Goal: Find specific page/section: Find specific page/section

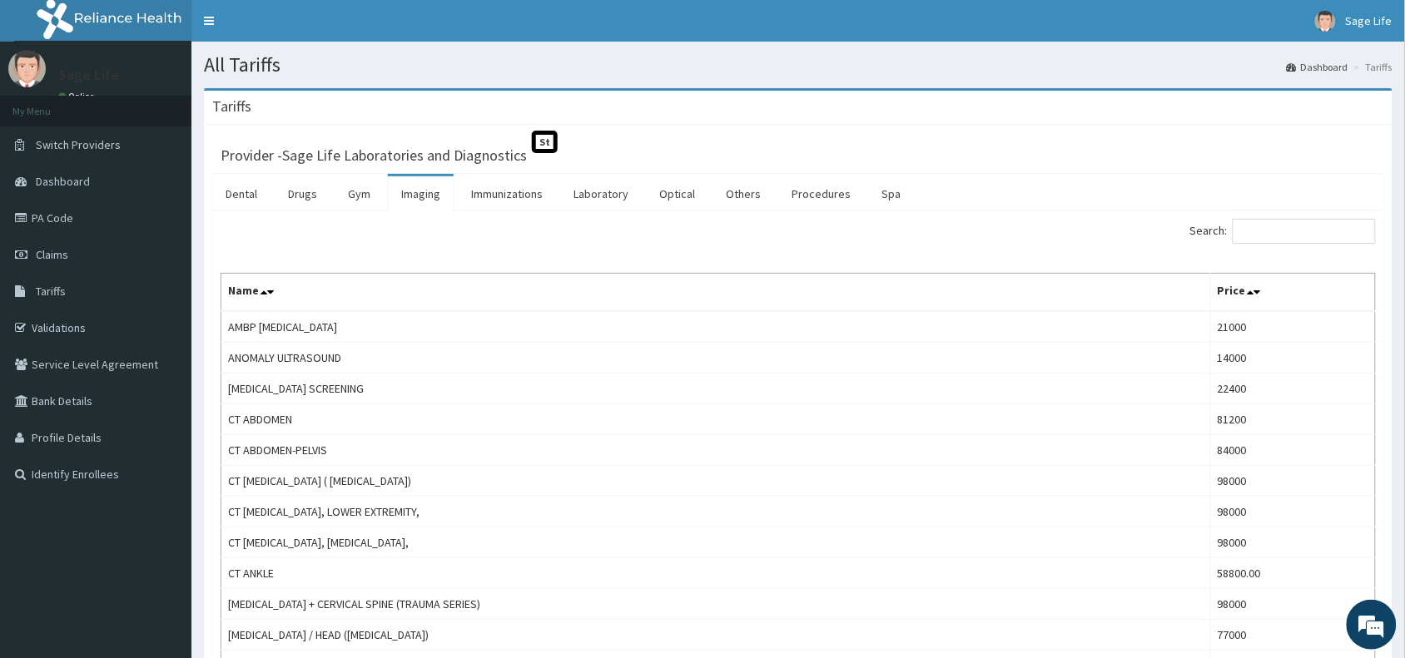
click at [1266, 225] on input "Search:" at bounding box center [1303, 231] width 143 height 25
click at [571, 188] on link "Laboratory" at bounding box center [601, 193] width 82 height 35
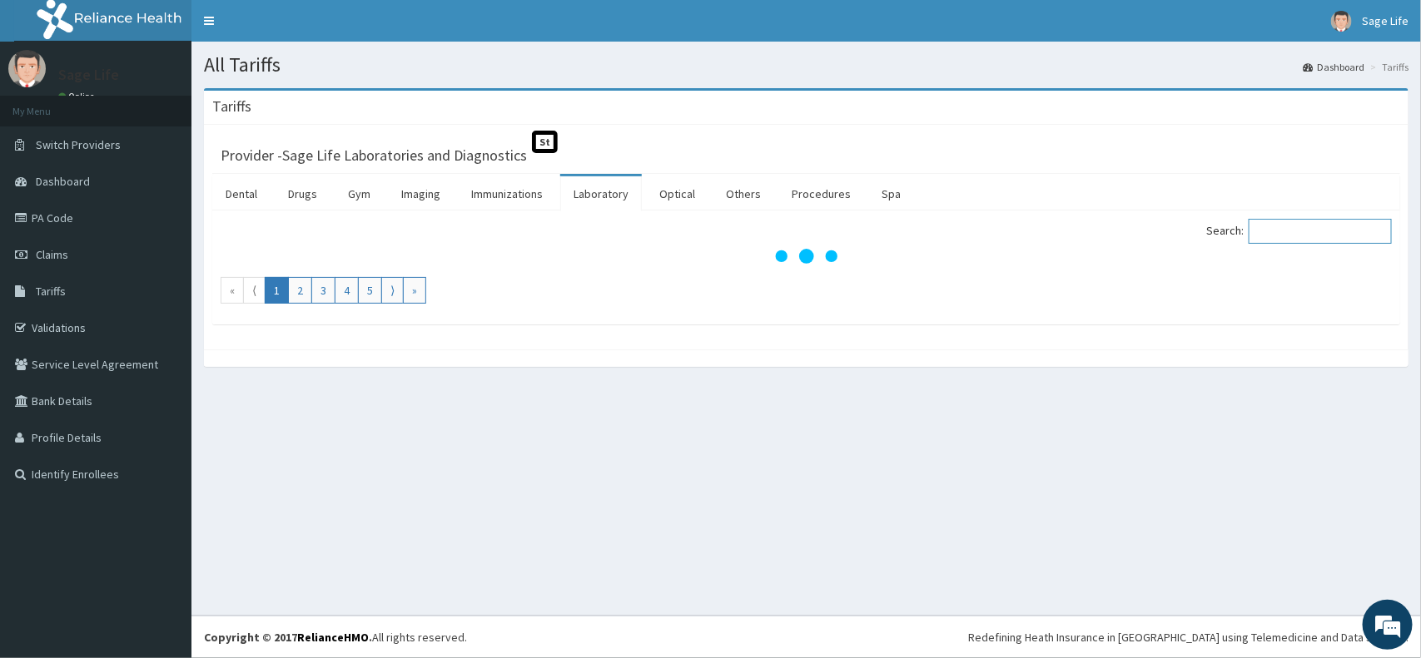
click at [1292, 236] on input "Search:" at bounding box center [1319, 231] width 143 height 25
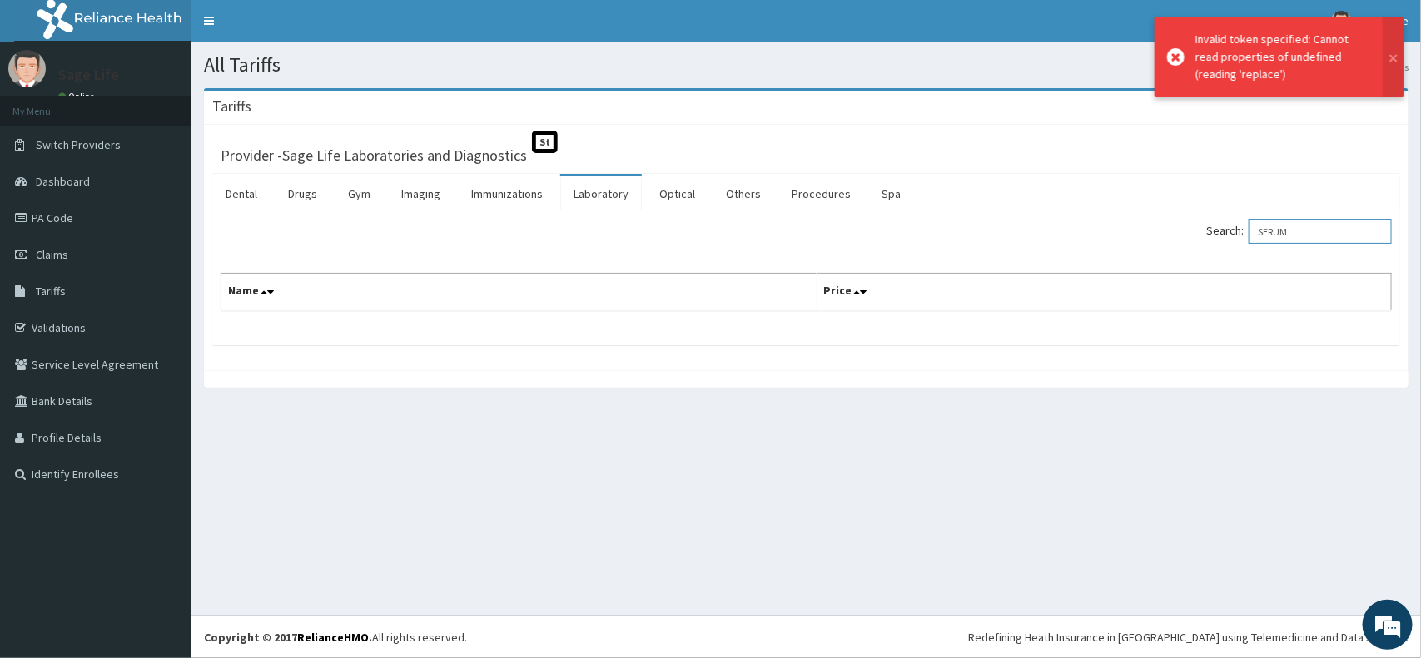
type input "SERUM"
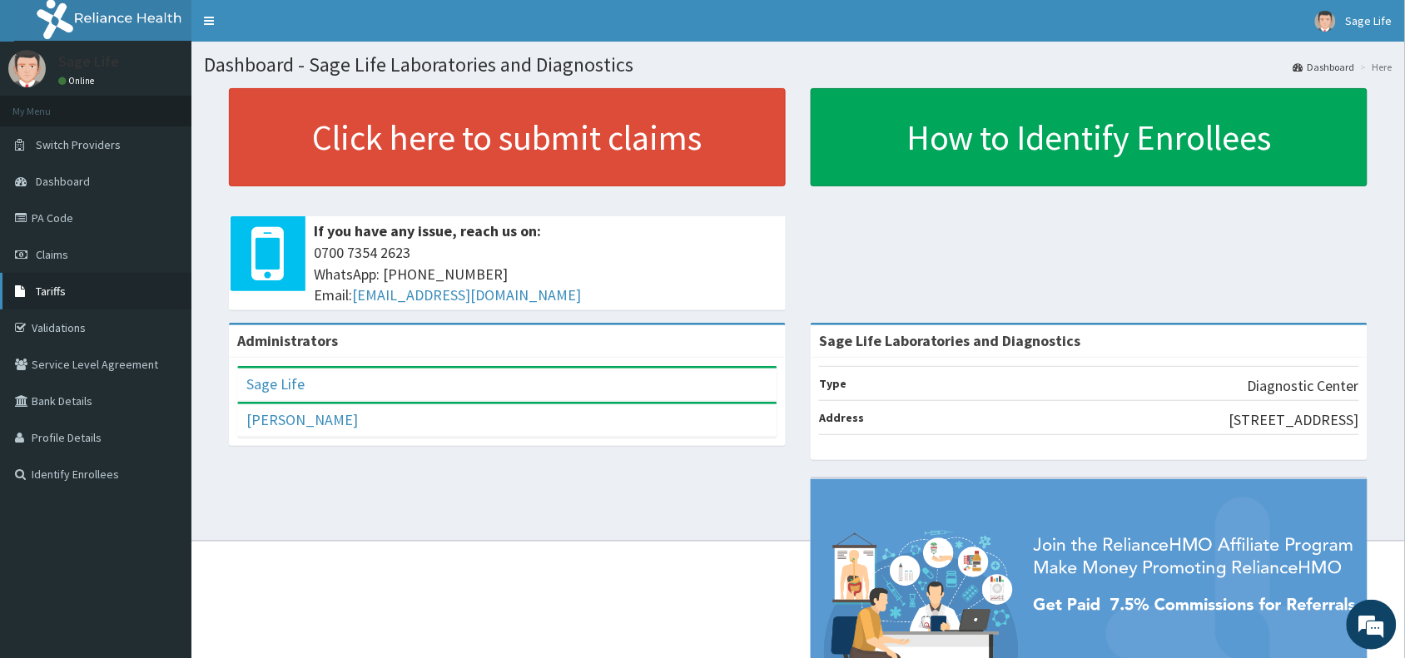
click at [81, 298] on link "Tariffs" at bounding box center [95, 291] width 191 height 37
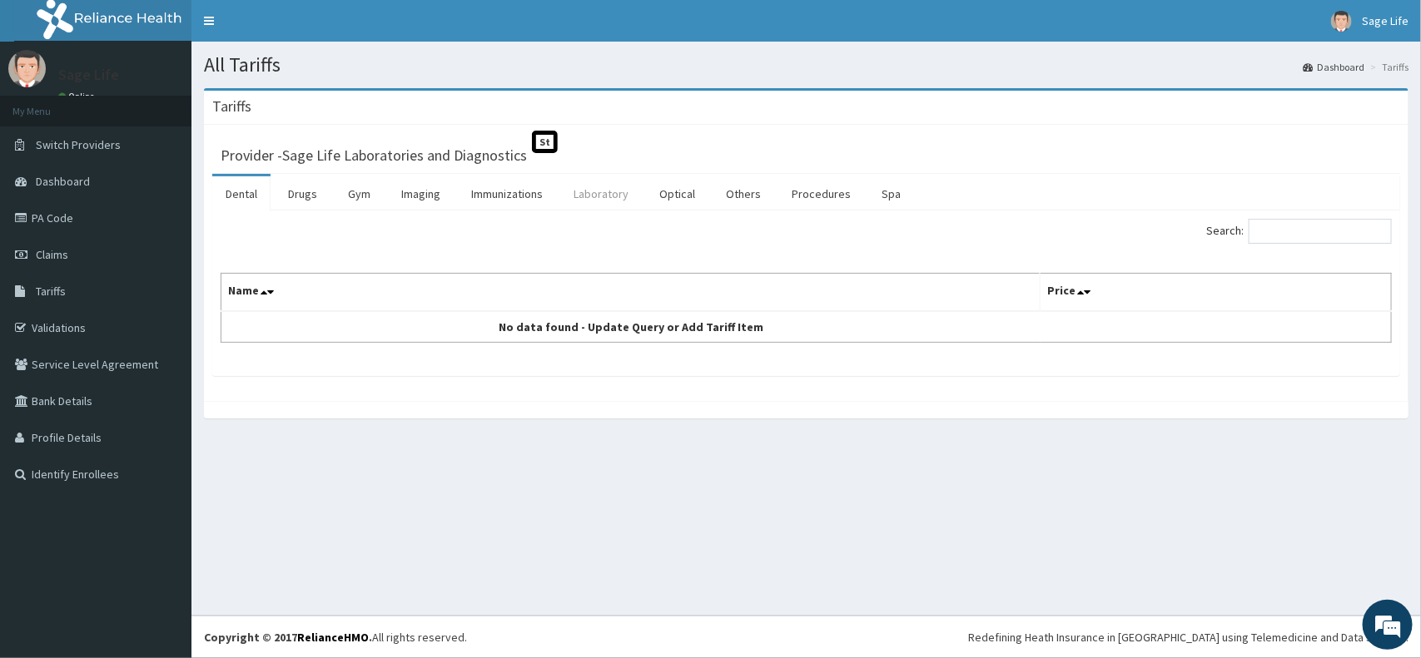
click at [616, 187] on link "Laboratory" at bounding box center [601, 193] width 82 height 35
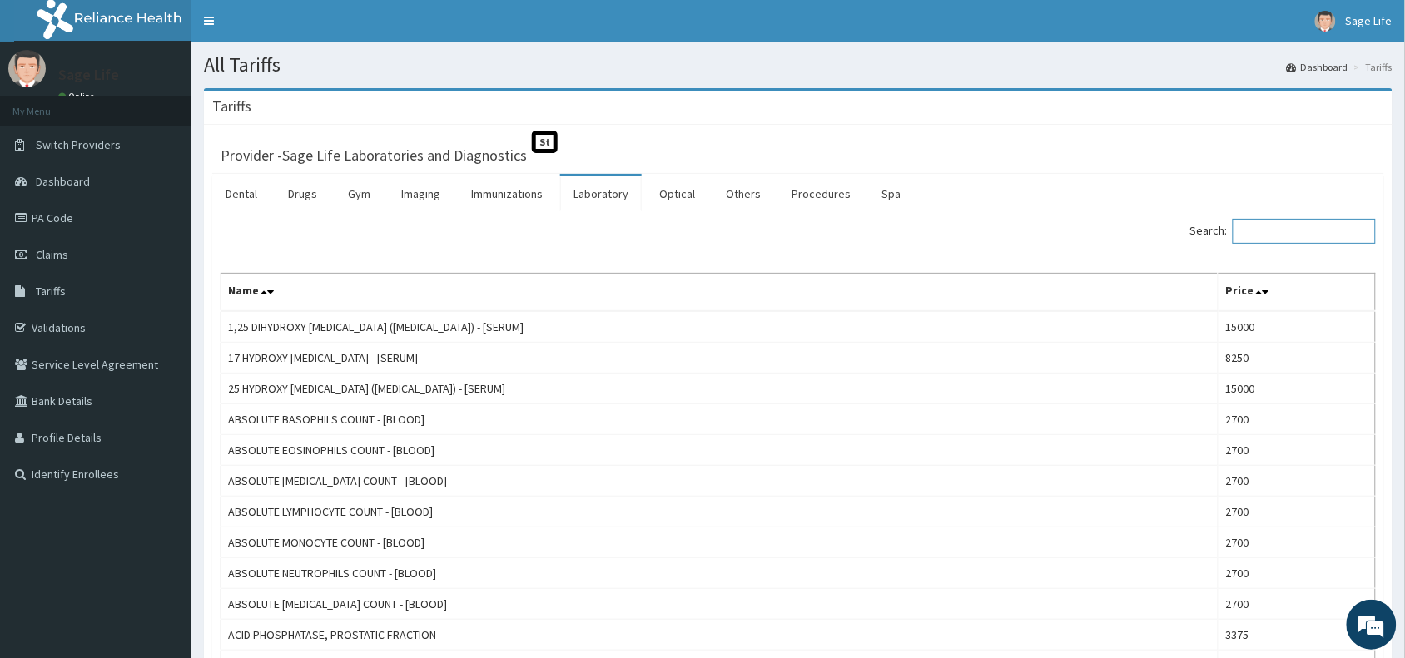
click at [1303, 236] on input "Search:" at bounding box center [1303, 231] width 143 height 25
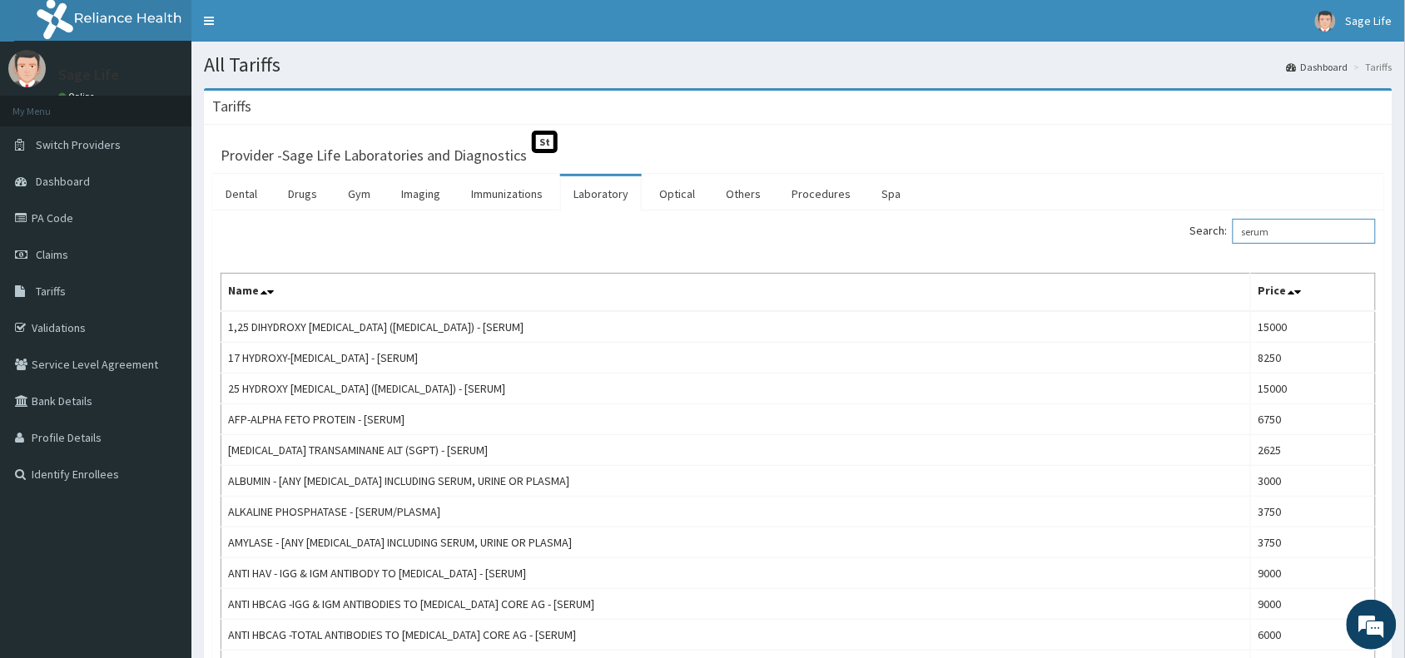
drag, startPoint x: 1282, startPoint y: 226, endPoint x: 1173, endPoint y: 247, distance: 110.2
click at [1175, 247] on div "Search: serum" at bounding box center [1093, 233] width 565 height 29
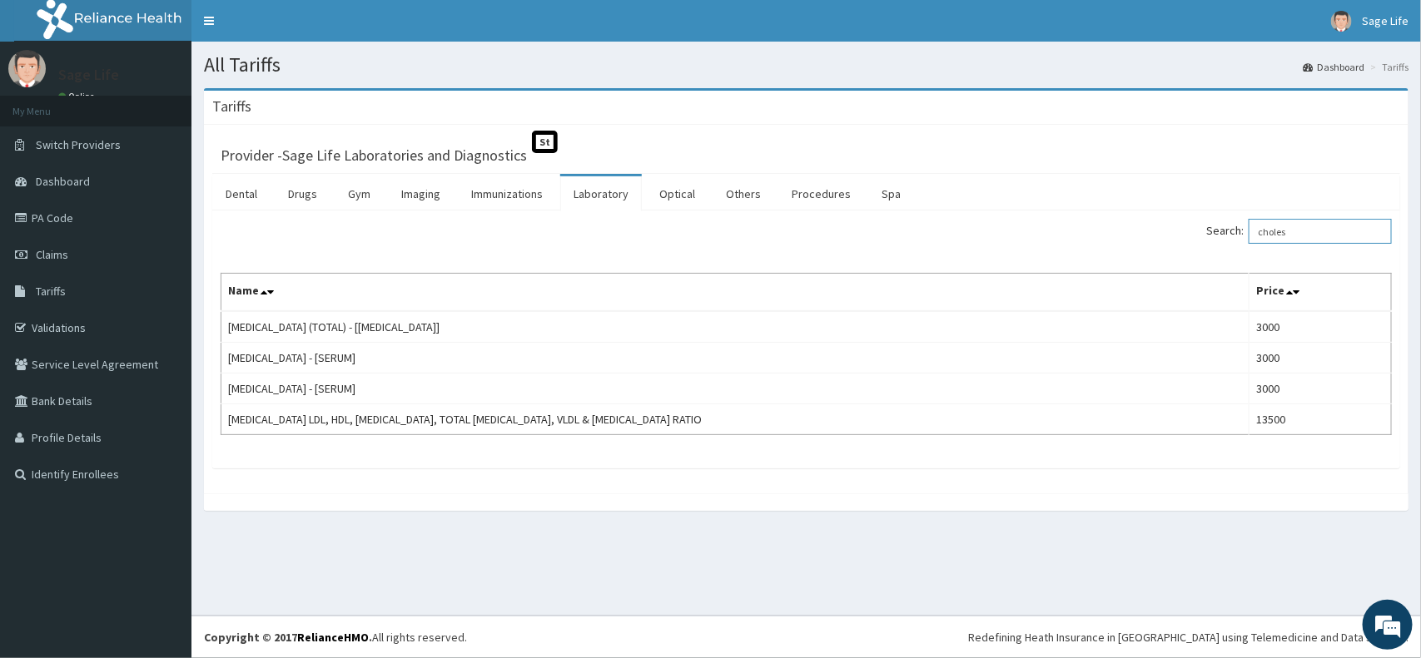
drag, startPoint x: 1302, startPoint y: 234, endPoint x: 1252, endPoint y: 240, distance: 50.3
click at [1252, 240] on label "Search: choles" at bounding box center [1299, 231] width 186 height 25
click at [1315, 227] on input "choles" at bounding box center [1319, 231] width 143 height 25
click at [1315, 230] on input "choles" at bounding box center [1319, 231] width 143 height 25
click at [1303, 231] on input "choles" at bounding box center [1319, 231] width 143 height 25
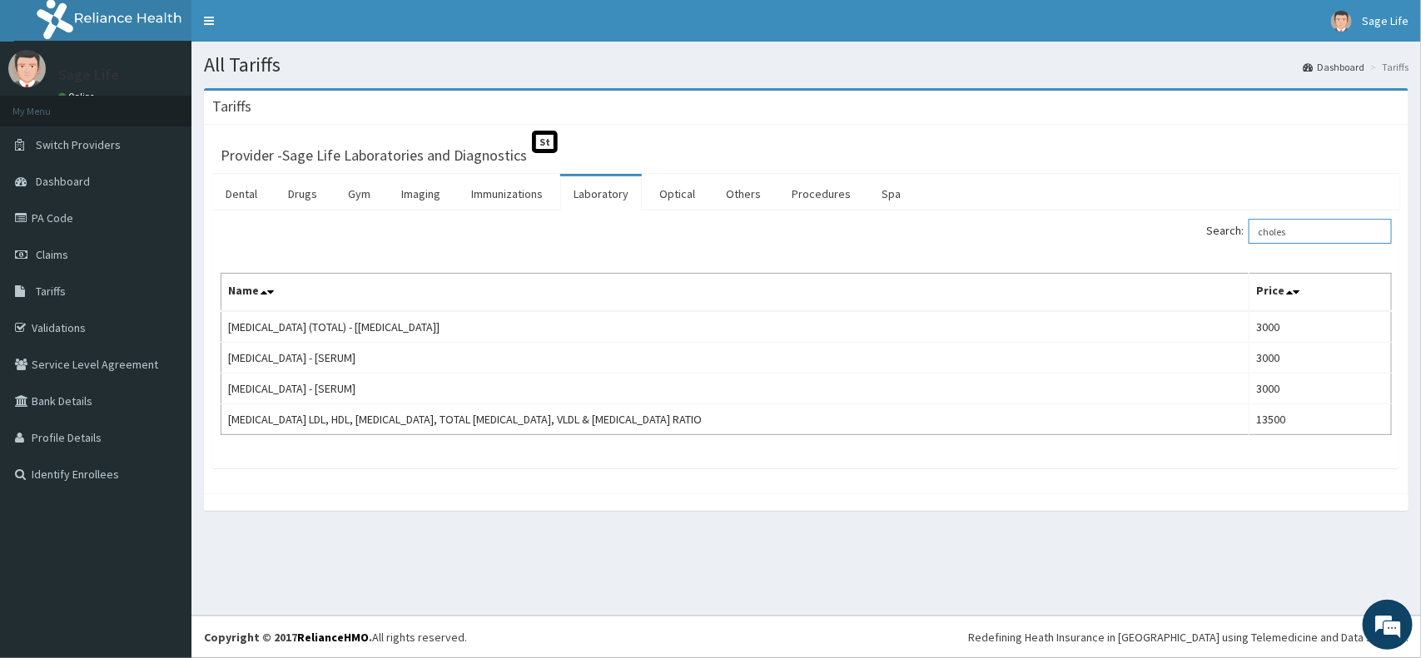
drag, startPoint x: 1301, startPoint y: 226, endPoint x: 1241, endPoint y: 236, distance: 60.6
click at [1241, 236] on label "Search: choles" at bounding box center [1299, 231] width 186 height 25
click at [1313, 231] on input "choles" at bounding box center [1319, 231] width 143 height 25
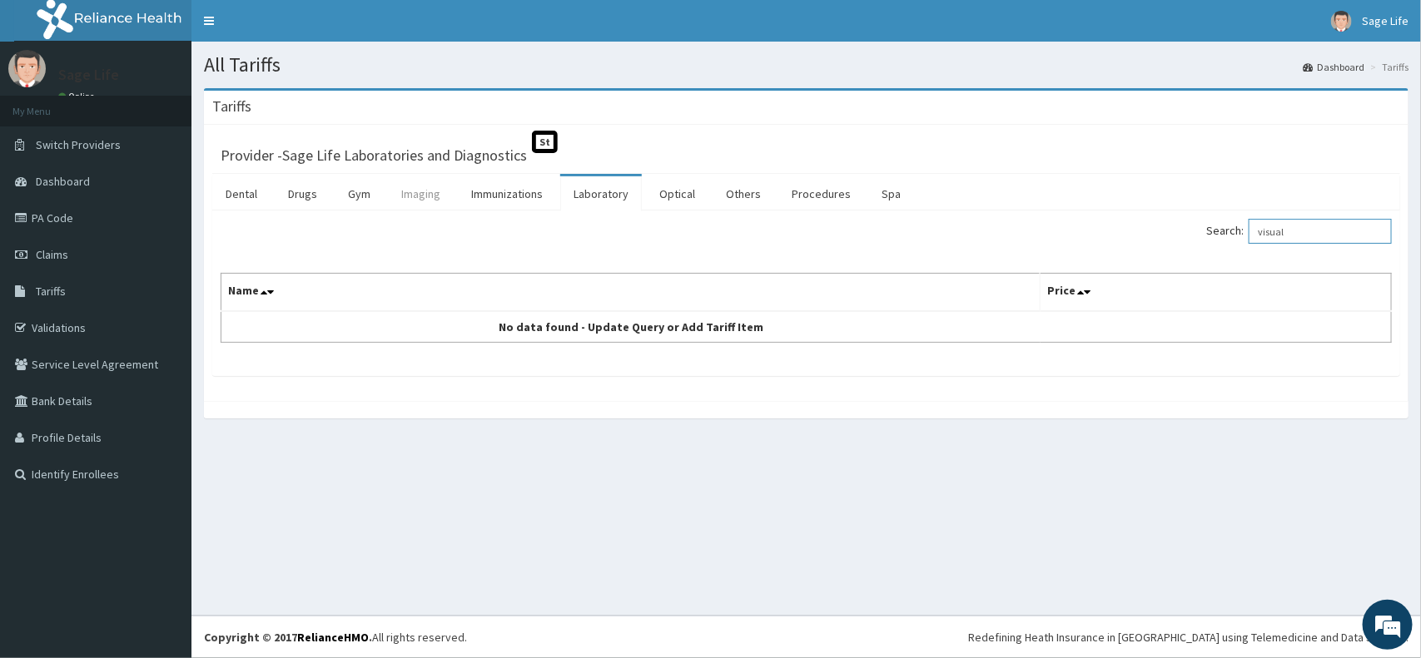
type input "visual"
click at [409, 193] on link "Imaging" at bounding box center [421, 193] width 66 height 35
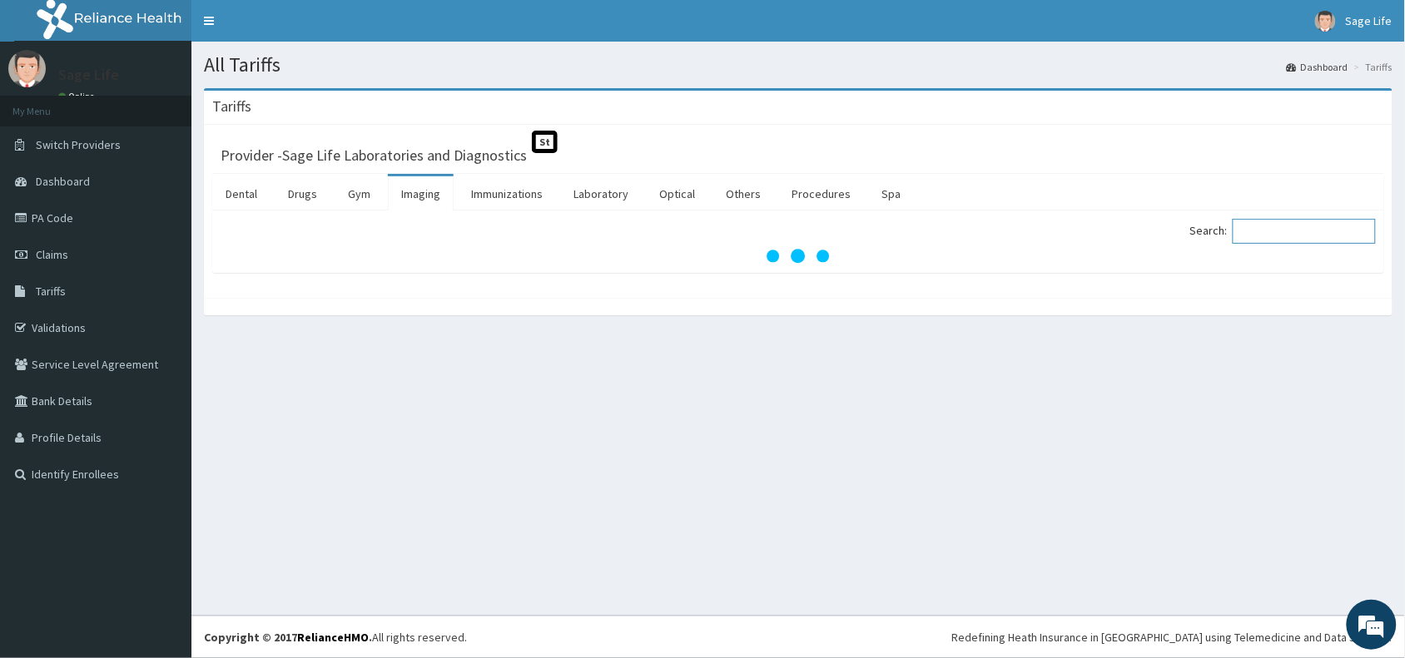
click at [1312, 237] on input "Search:" at bounding box center [1303, 231] width 143 height 25
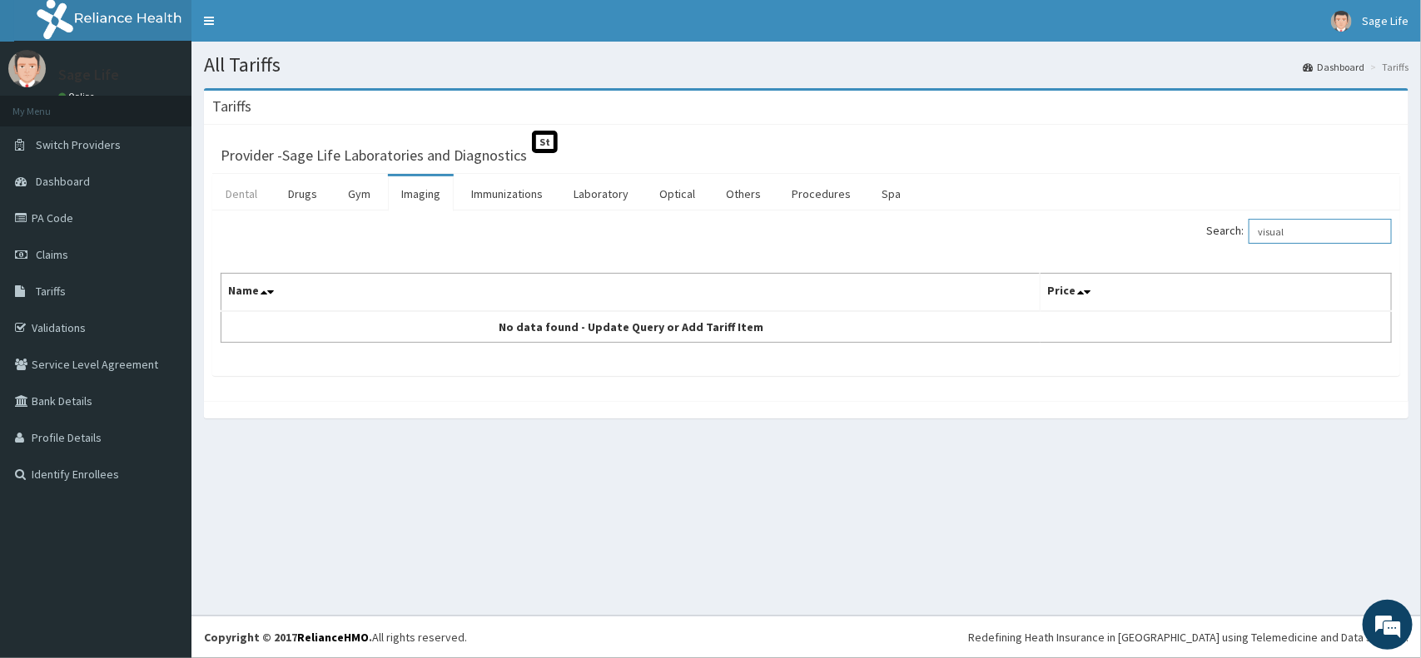
type input "visual"
click at [293, 198] on link "Drugs" at bounding box center [303, 193] width 56 height 35
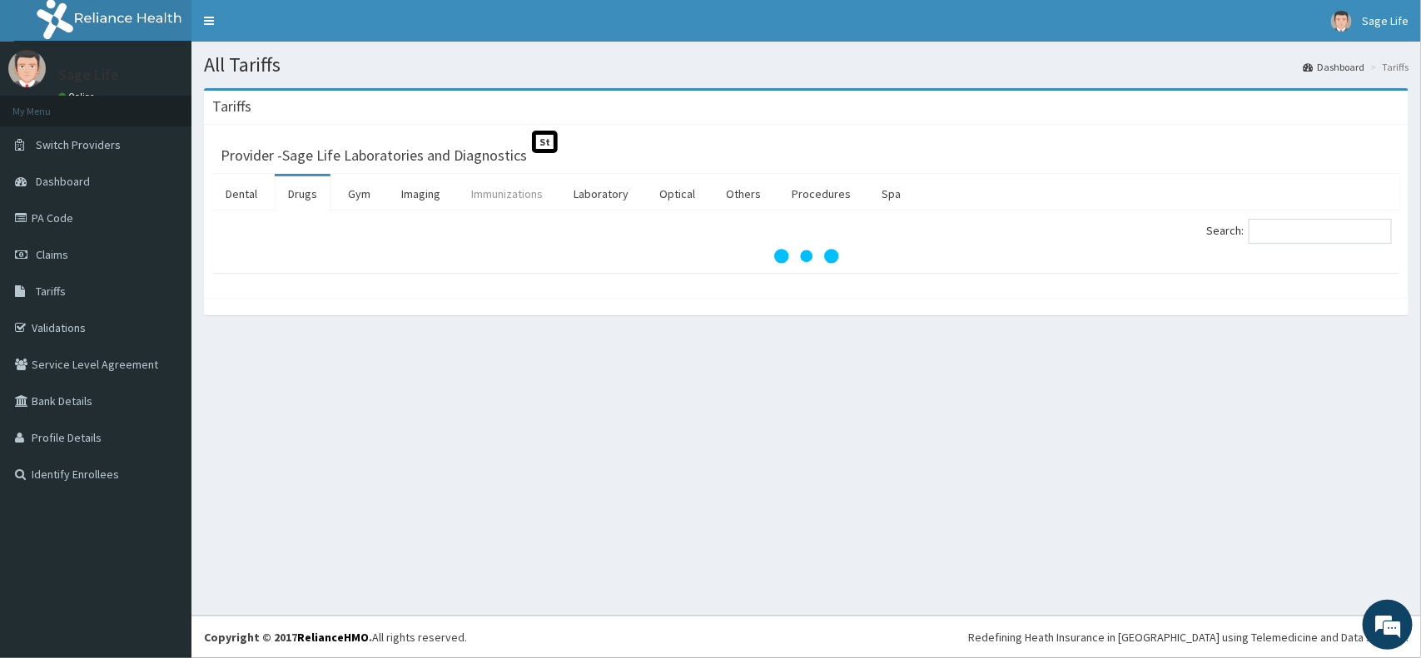
drag, startPoint x: 551, startPoint y: 200, endPoint x: 542, endPoint y: 198, distance: 9.3
click at [548, 198] on link "Immunizations" at bounding box center [507, 193] width 98 height 35
click at [610, 190] on link "Laboratory" at bounding box center [601, 193] width 82 height 35
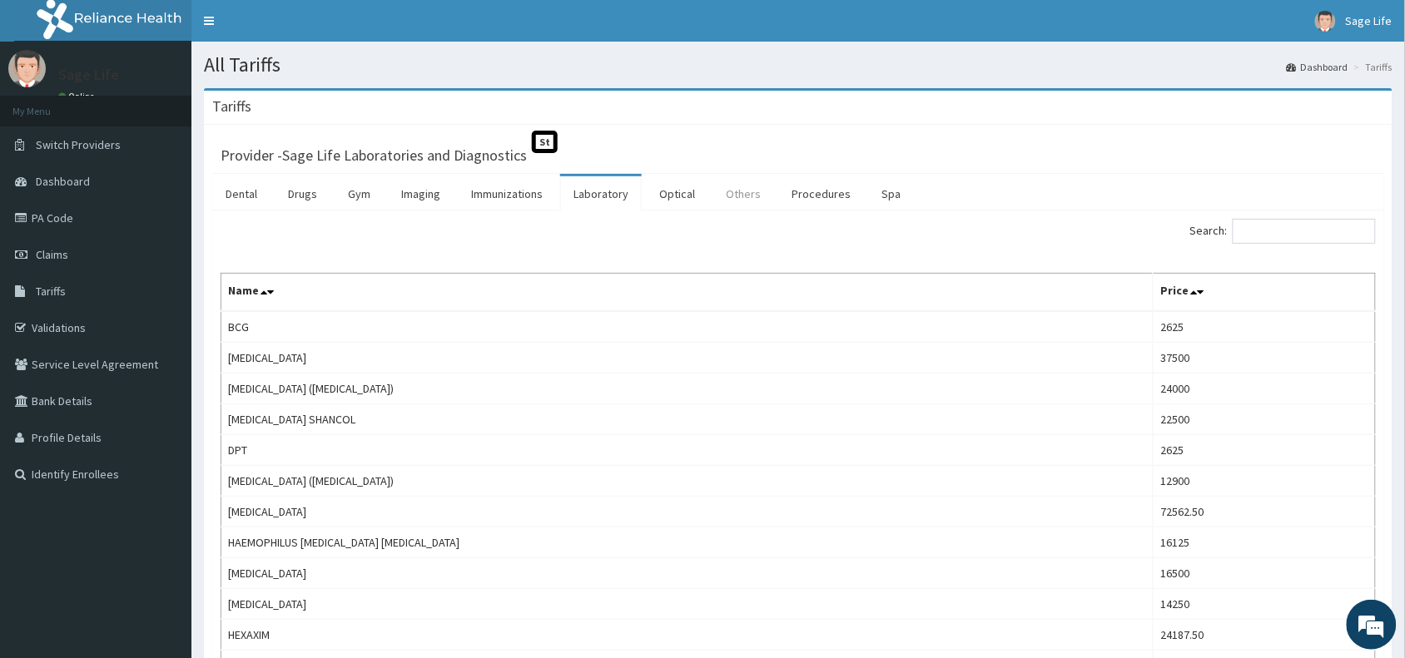
click at [747, 188] on link "Others" at bounding box center [743, 193] width 62 height 35
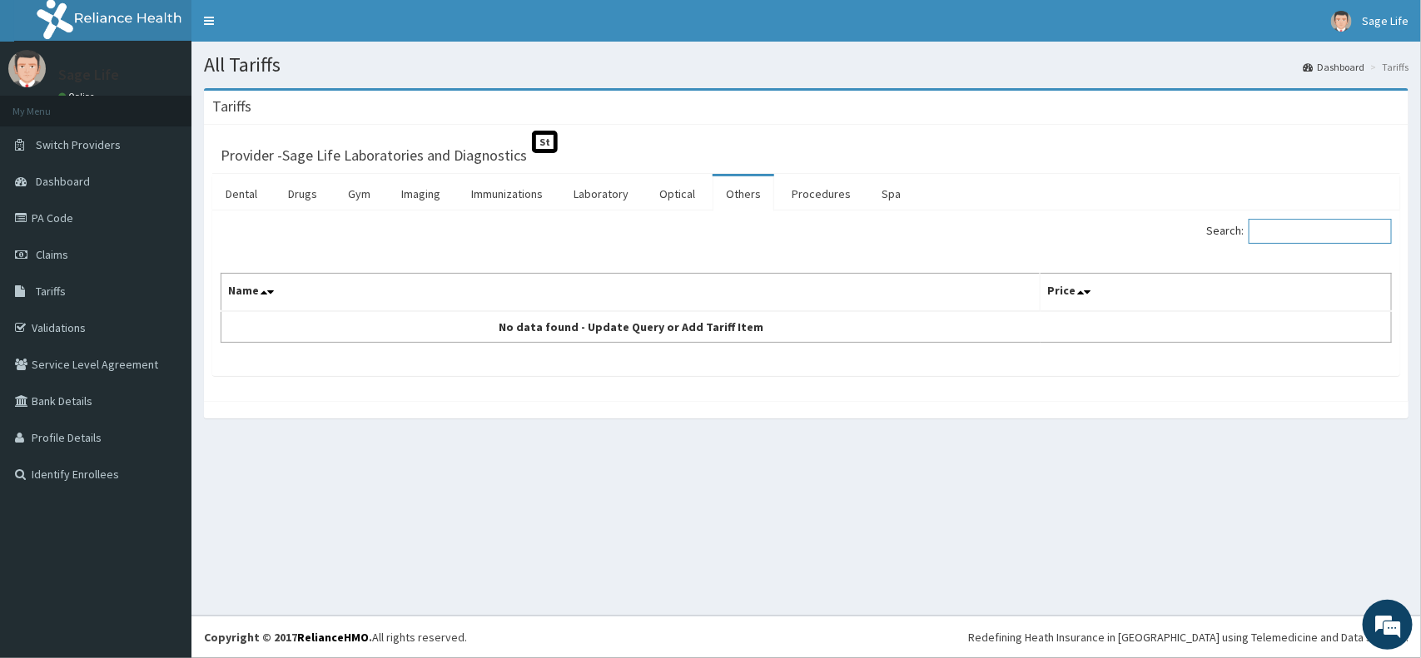
drag, startPoint x: 1276, startPoint y: 238, endPoint x: 1248, endPoint y: 236, distance: 27.6
click at [1276, 238] on input "Search:" at bounding box center [1319, 231] width 143 height 25
type input "visual"
click at [818, 190] on link "Procedures" at bounding box center [821, 193] width 86 height 35
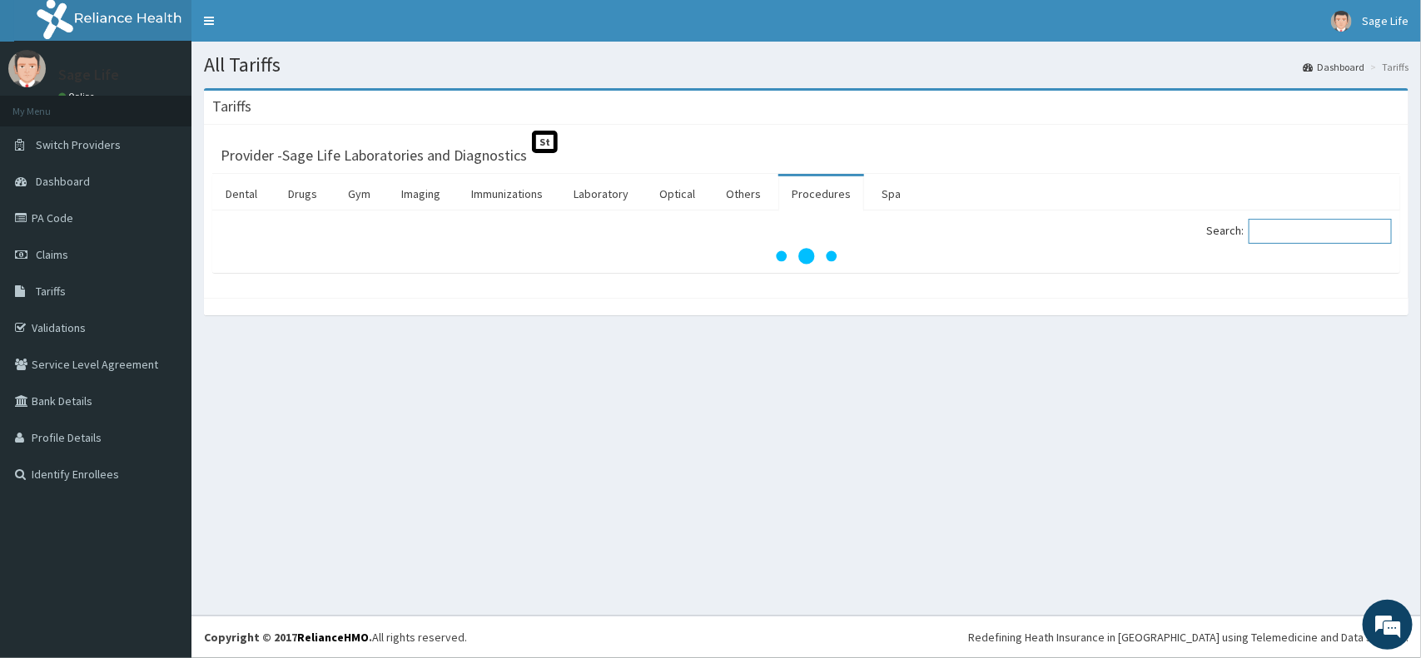
click at [1300, 230] on input "Search:" at bounding box center [1319, 231] width 143 height 25
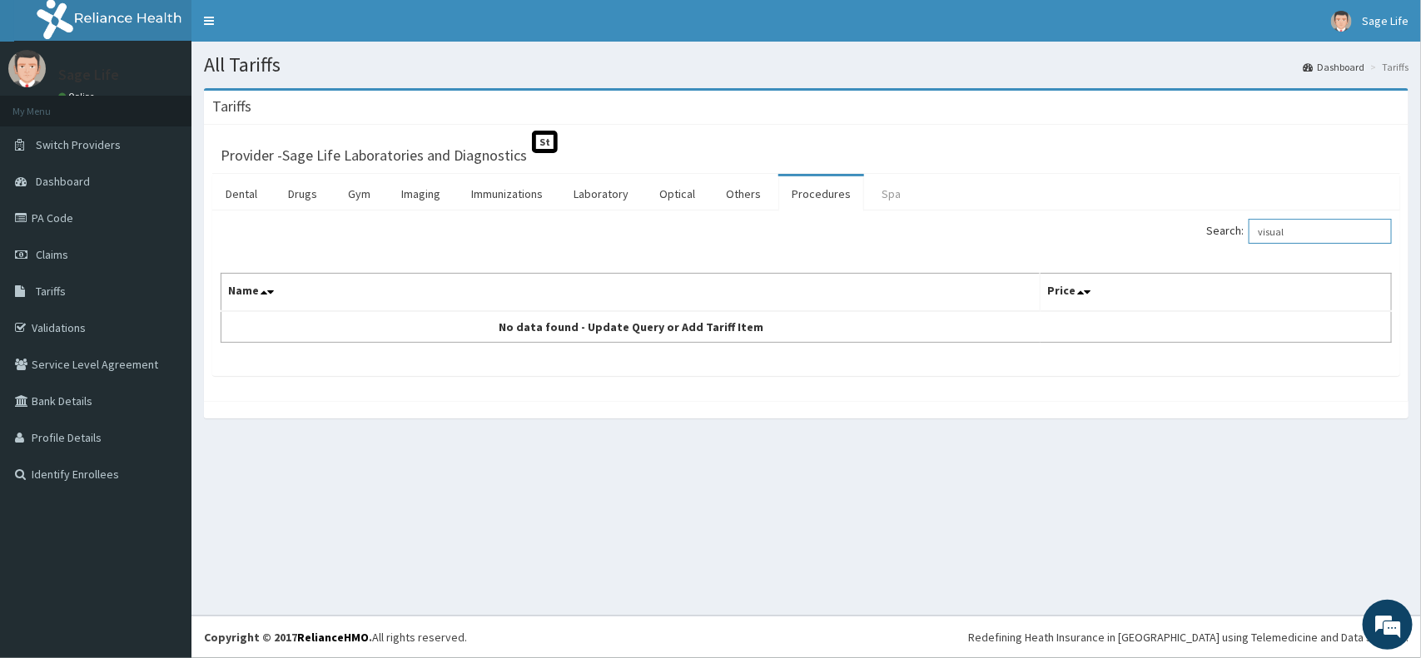
type input "visual"
click at [891, 183] on link "Spa" at bounding box center [891, 193] width 46 height 35
click at [237, 187] on link "Dental" at bounding box center [241, 193] width 58 height 35
click at [302, 201] on link "Drugs" at bounding box center [303, 193] width 56 height 35
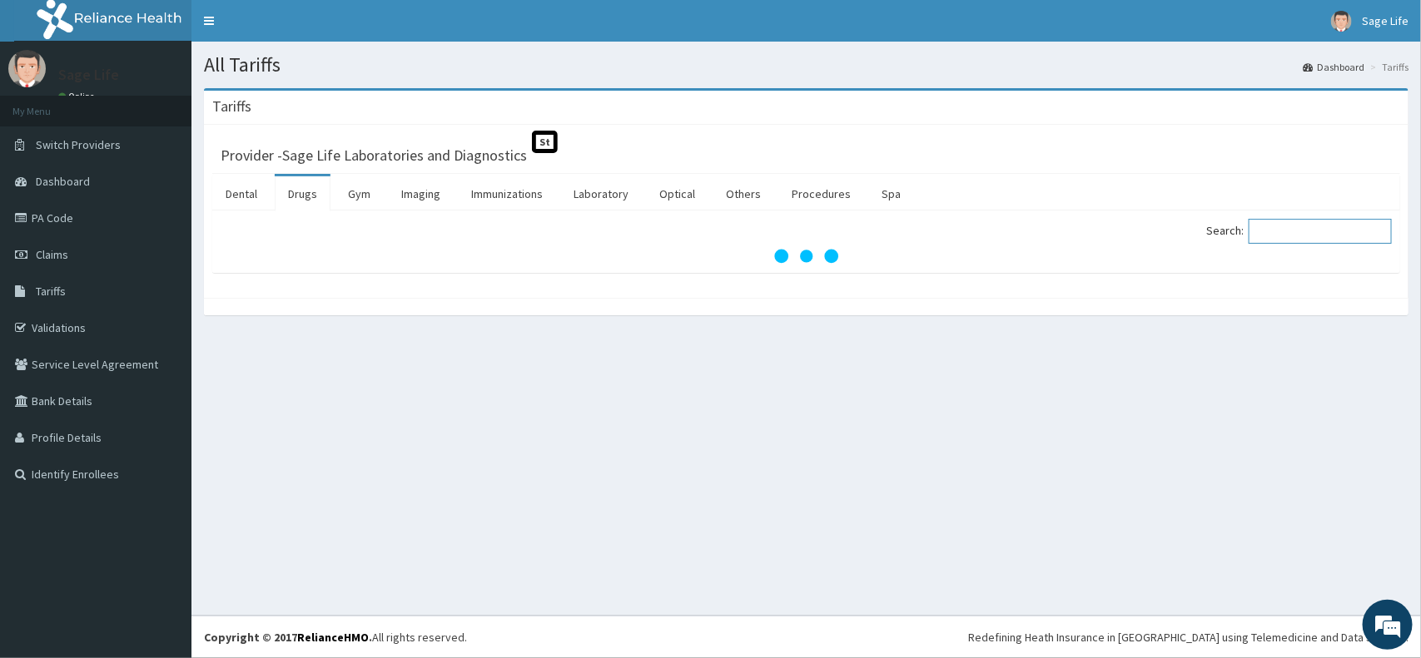
click at [1292, 240] on input "Search:" at bounding box center [1319, 231] width 143 height 25
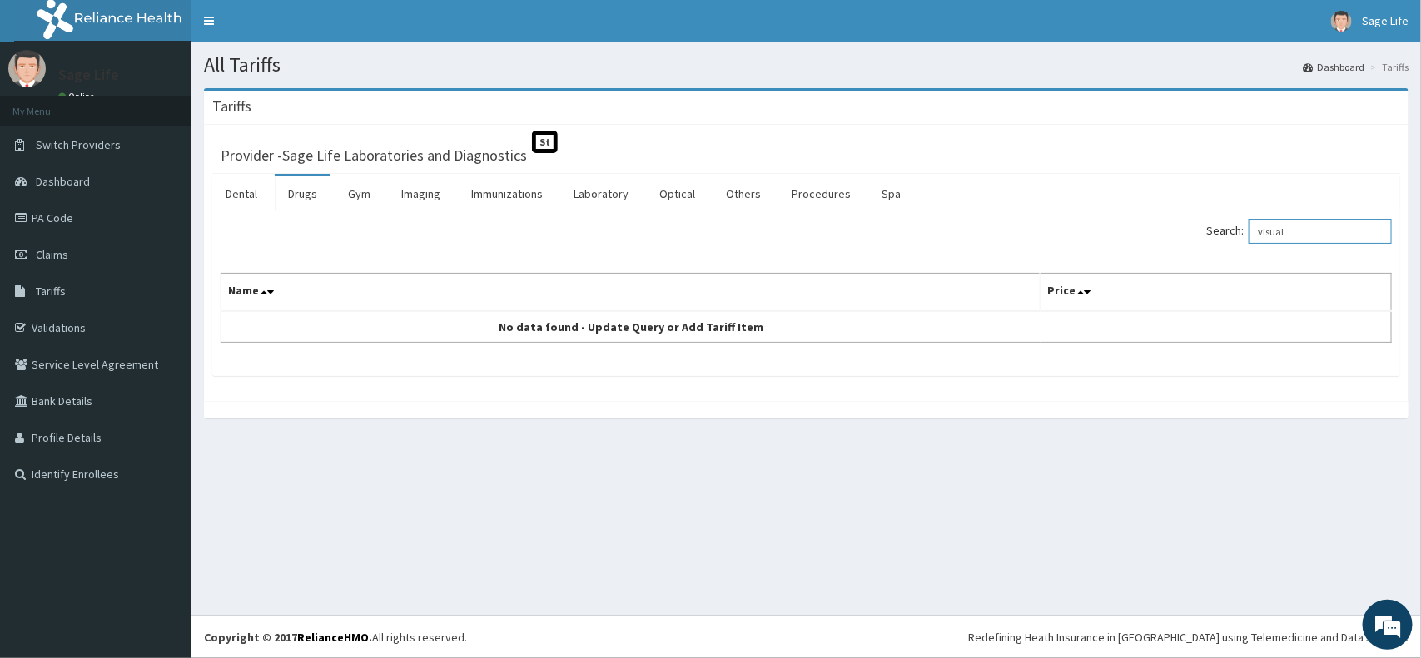
type input "visual"
click at [677, 198] on link "Optical" at bounding box center [677, 193] width 62 height 35
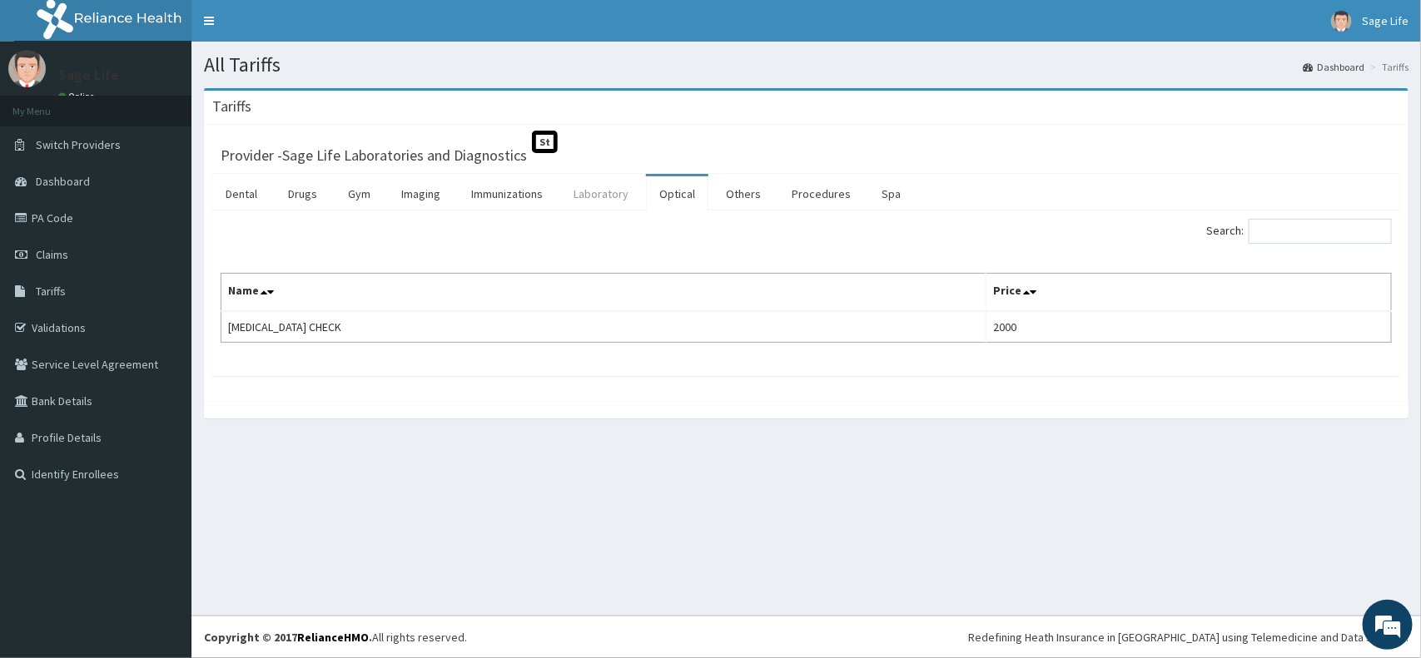
click at [597, 198] on link "Laboratory" at bounding box center [601, 193] width 82 height 35
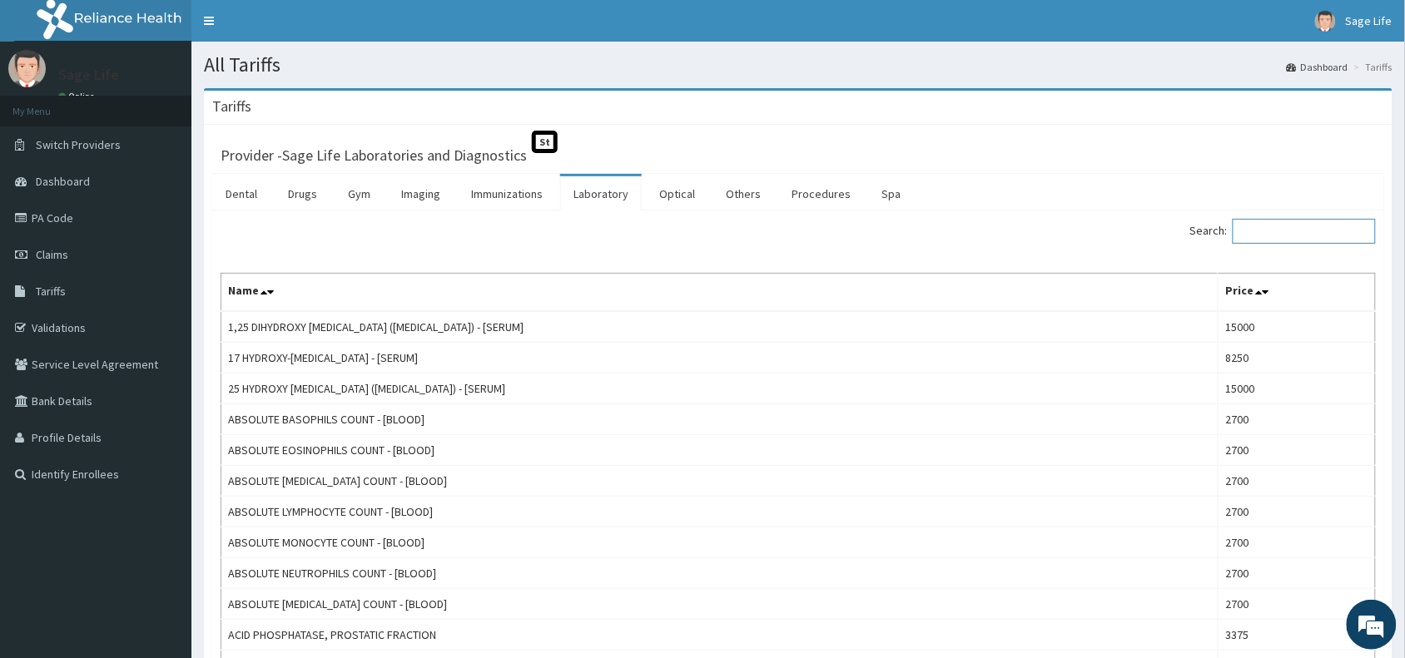
click at [1295, 230] on input "Search:" at bounding box center [1303, 231] width 143 height 25
drag, startPoint x: 1259, startPoint y: 230, endPoint x: 1338, endPoint y: 231, distance: 79.1
click at [1338, 231] on input "Search:" at bounding box center [1303, 231] width 143 height 25
drag, startPoint x: 1253, startPoint y: 238, endPoint x: 1330, endPoint y: 222, distance: 78.2
click at [1330, 222] on input "Search:" at bounding box center [1303, 231] width 143 height 25
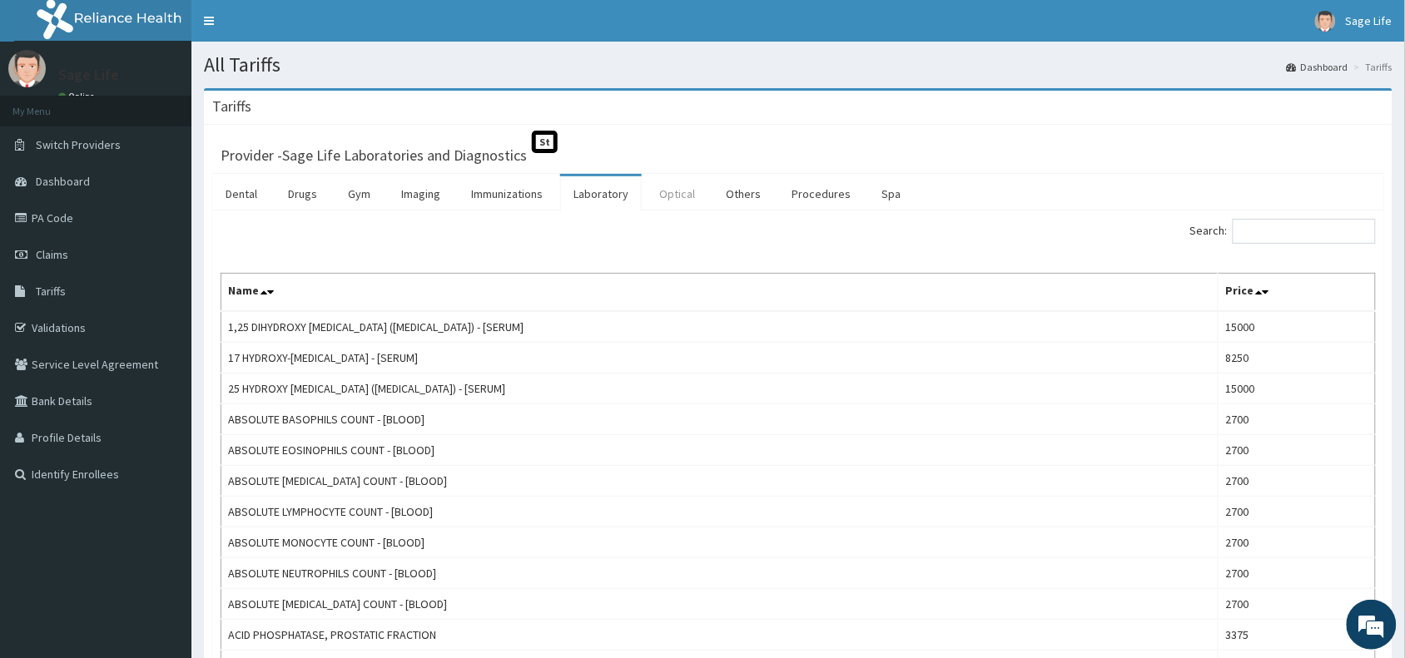
click at [697, 194] on link "Optical" at bounding box center [677, 193] width 62 height 35
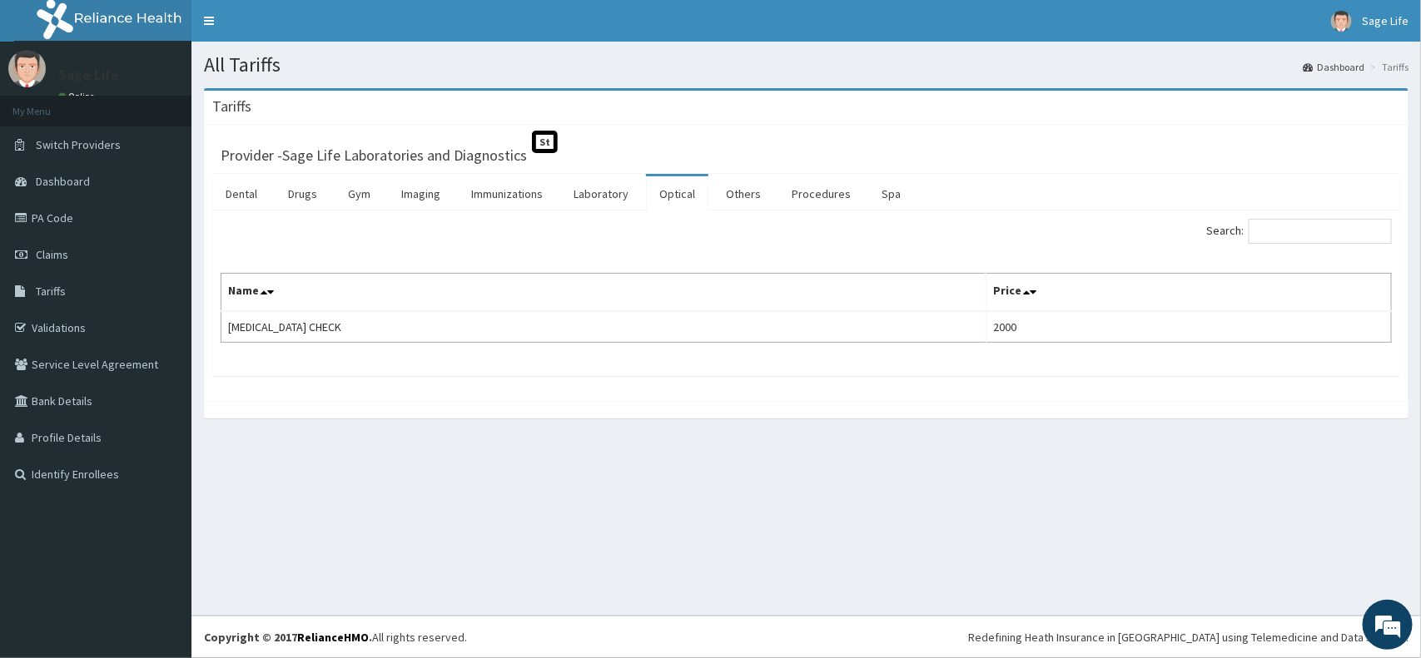
click at [1294, 251] on div "Search: Name Price VISUAL ACUITY CHECK 2000" at bounding box center [806, 281] width 1171 height 124
